Goal: Information Seeking & Learning: Learn about a topic

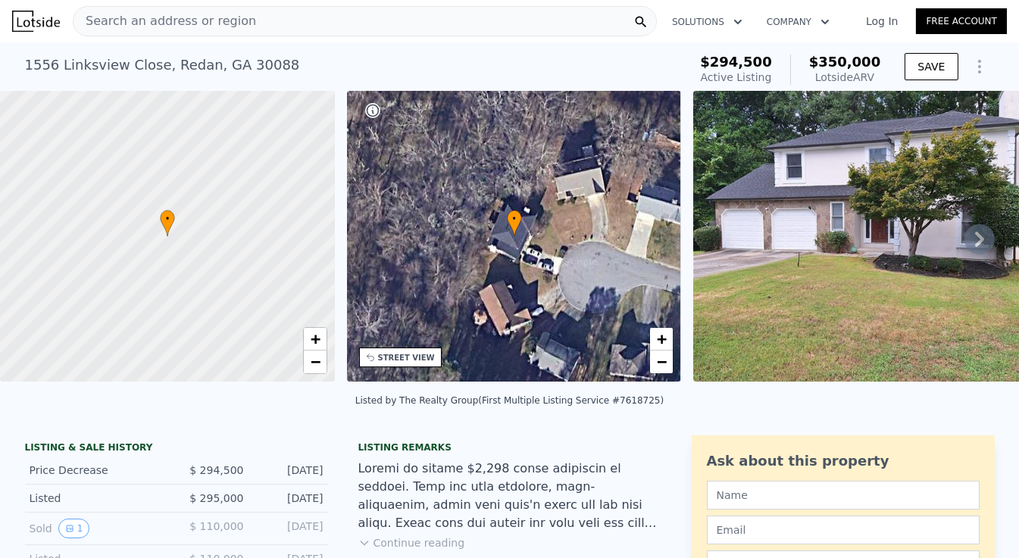
click at [204, 25] on span "Search an address or region" at bounding box center [164, 21] width 183 height 18
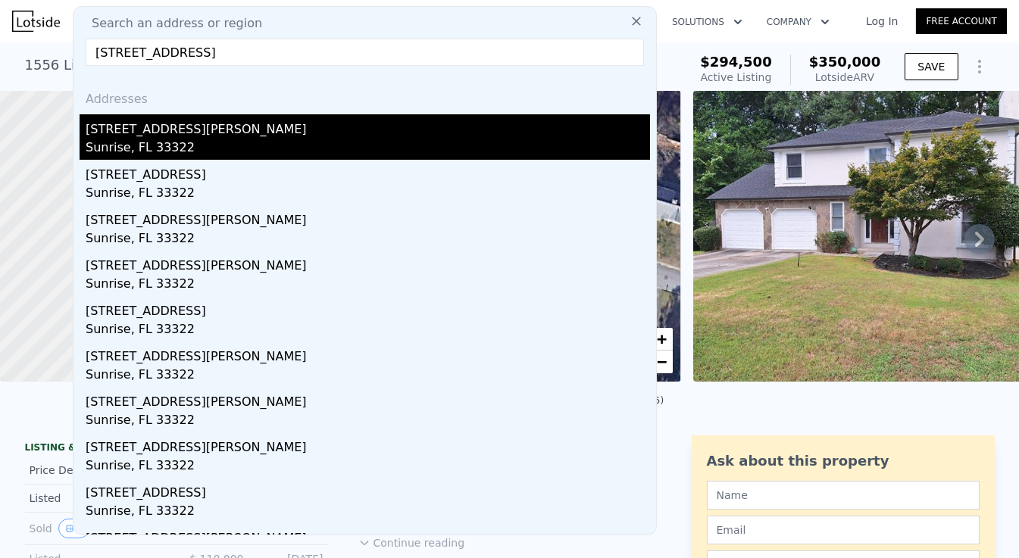
type input "3048 Sunrise Lakes Dr E APT 112, Fort Lauderdale, FL 33322"
click at [186, 133] on div "3048 E Sunrise Lakes Dr Apt 112" at bounding box center [368, 126] width 564 height 24
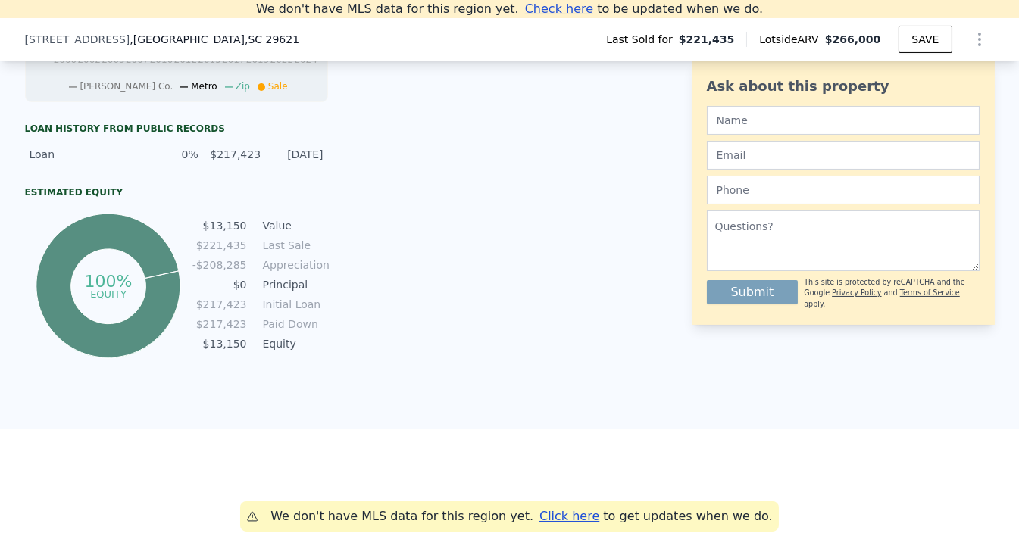
scroll to position [386, 0]
